Goal: Task Accomplishment & Management: Manage account settings

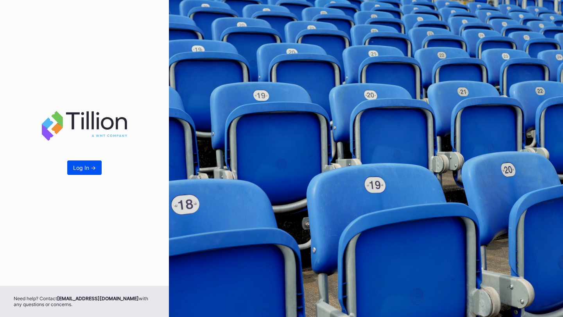
click at [86, 172] on button "Log In ->" at bounding box center [84, 168] width 34 height 14
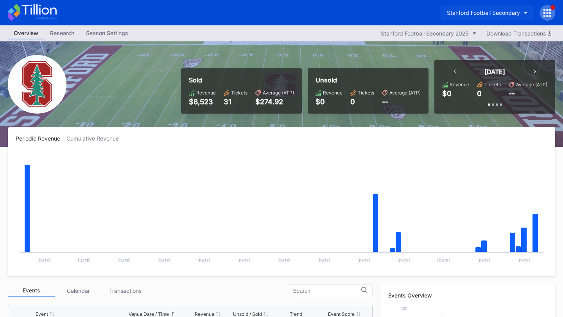
click at [489, 7] on button "Stanford Football Secondary" at bounding box center [487, 12] width 93 height 14
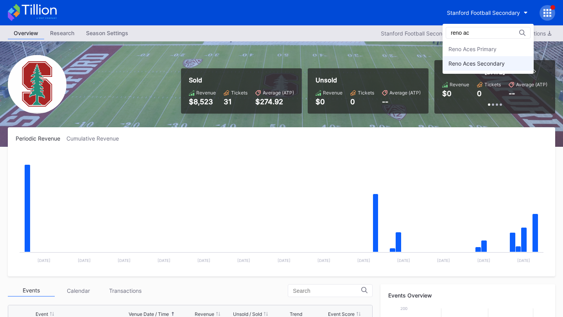
type input "reno ac"
click at [481, 66] on div "Reno Aces Secondary" at bounding box center [476, 63] width 56 height 7
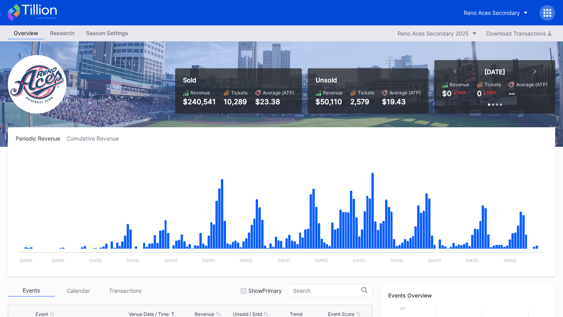
scroll to position [1675, 0]
click at [486, 14] on div "Reno Aces Secondary" at bounding box center [492, 12] width 56 height 7
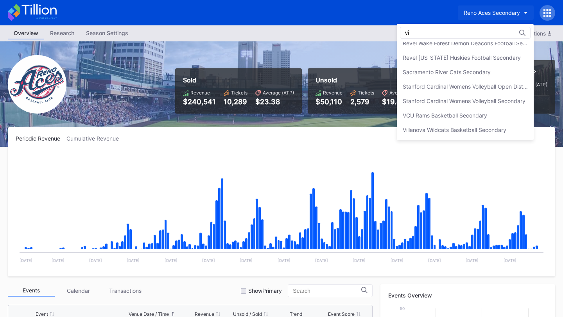
scroll to position [0, 0]
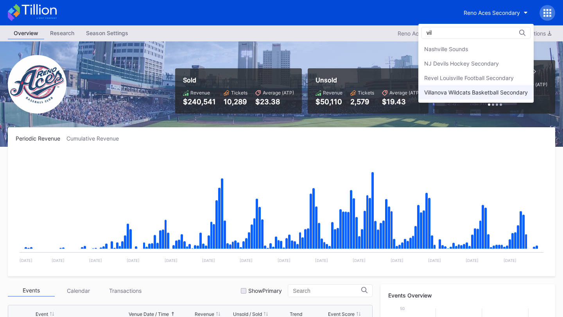
type input "vil"
click at [481, 91] on div "Villanova Wildcats Basketball Secondary" at bounding box center [476, 92] width 104 height 7
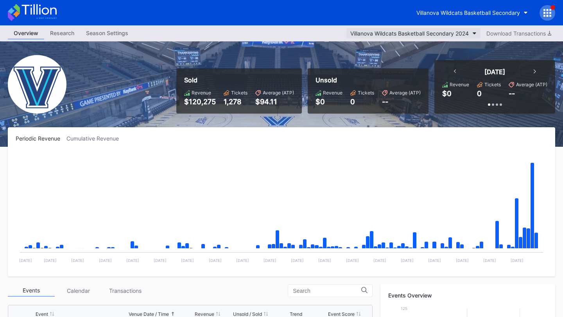
click at [459, 36] on div "Villanova Wildcats Basketball Secondary 2024" at bounding box center [409, 33] width 118 height 7
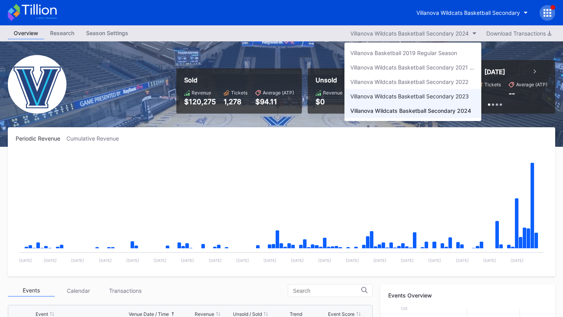
click at [448, 102] on div "Villanova Wildcats Basketball Secondary 2023" at bounding box center [412, 96] width 137 height 14
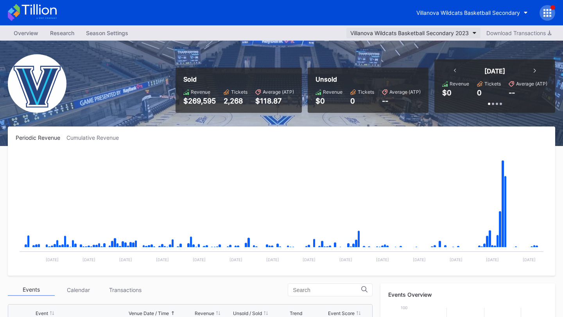
click at [468, 33] on button "Villanova Wildcats Basketball Secondary 2023" at bounding box center [413, 33] width 134 height 11
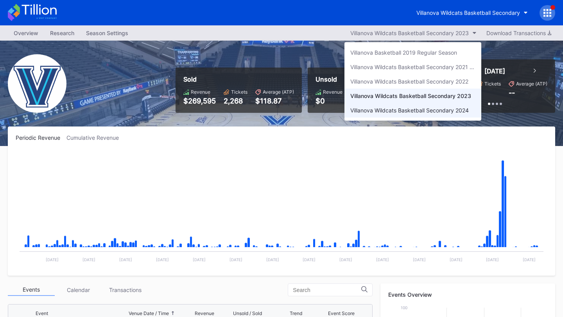
click at [464, 109] on div "Villanova Wildcats Basketball Secondary 2024" at bounding box center [409, 110] width 118 height 7
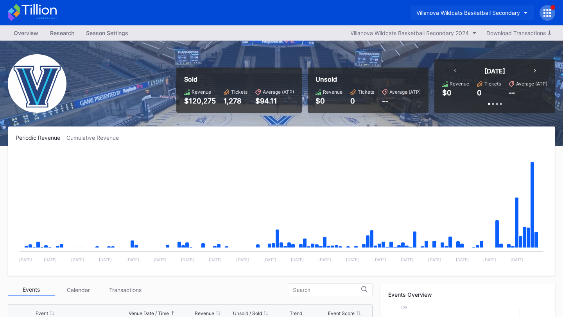
click at [498, 14] on div "Villanova Wildcats Basketball Secondary" at bounding box center [468, 12] width 104 height 7
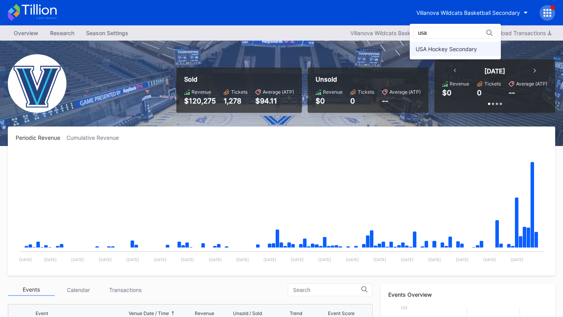
type input "usa"
click at [458, 49] on div "USA Hockey Secondary" at bounding box center [446, 49] width 61 height 7
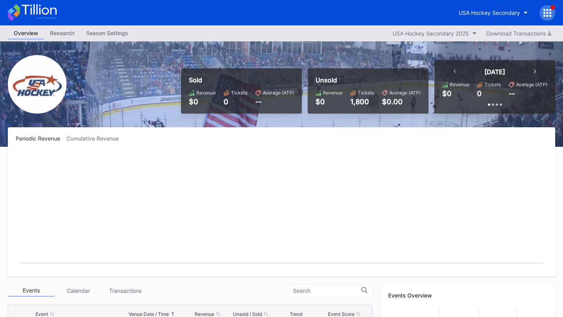
click at [550, 9] on icon at bounding box center [550, 10] width 2 height 2
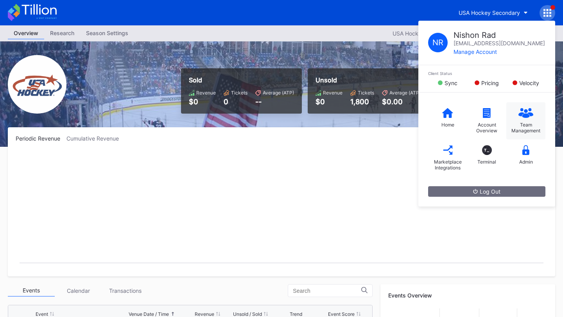
click at [533, 124] on div "Team Management" at bounding box center [525, 128] width 31 height 12
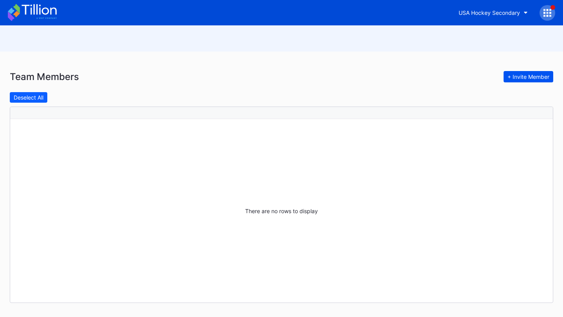
click at [542, 75] on div "+ Invite Member" at bounding box center [528, 76] width 42 height 7
